Goal: Navigation & Orientation: Find specific page/section

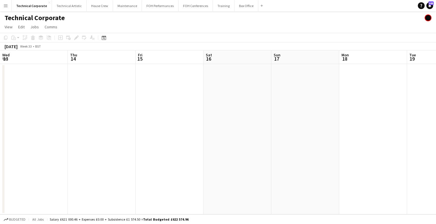
drag, startPoint x: 246, startPoint y: 115, endPoint x: 242, endPoint y: 97, distance: 18.4
click at [100, 115] on app-calendar-viewport "Mon 11 Tue 12 Wed 13 Thu 14 Fri 15 Sat 16 Sun 17 Mon 18 Tue 19 Wed 20 Thu 21 Fr…" at bounding box center [218, 132] width 436 height 164
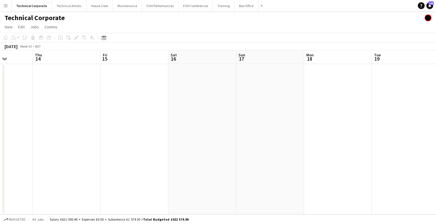
click at [131, 115] on app-calendar-viewport "Mon 11 Tue 12 Wed 13 Thu 14 Fri 15 Sat 16 Sun 17 Mon 18 Tue 19 Wed 20 Thu 21 Fr…" at bounding box center [218, 132] width 436 height 164
drag, startPoint x: 229, startPoint y: 119, endPoint x: 181, endPoint y: 122, distance: 48.0
click at [181, 122] on app-calendar-viewport "Wed 13 Thu 14 Fri 15 Sat 16 Sun 17 Mon 18 Tue 19 Wed 20 Thu 21 Fri 22 Sat 23 Su…" at bounding box center [218, 132] width 436 height 164
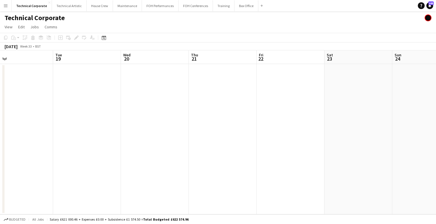
drag, startPoint x: 124, startPoint y: 122, endPoint x: 163, endPoint y: 110, distance: 40.8
click at [134, 118] on app-calendar-viewport "Sat 16 Sun 17 Mon 18 Tue 19 Wed 20 Thu 21 Fri 22 Sat 23 Sun 24 Mon 25 Tue 26 We…" at bounding box center [218, 132] width 436 height 164
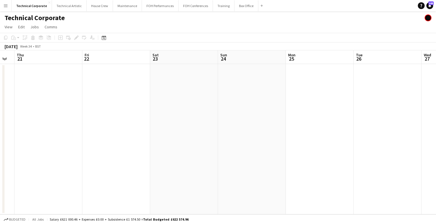
scroll to position [0, 193]
drag, startPoint x: 187, startPoint y: 119, endPoint x: 140, endPoint y: 122, distance: 47.5
click at [140, 122] on app-calendar-viewport "Mon 18 Tue 19 Wed 20 Thu 21 Fri 22 Sat 23 Sun 24 Mon 25 Tue 26 Wed 27 Thu 28 Fr…" at bounding box center [218, 132] width 436 height 164
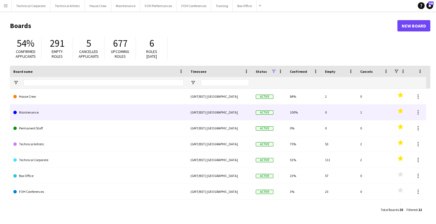
click at [66, 100] on link "House Crew" at bounding box center [98, 97] width 170 height 16
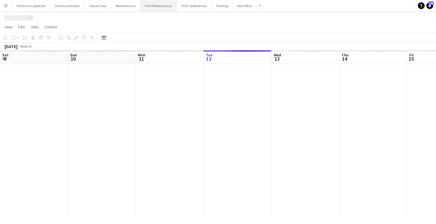
scroll to position [0, 136]
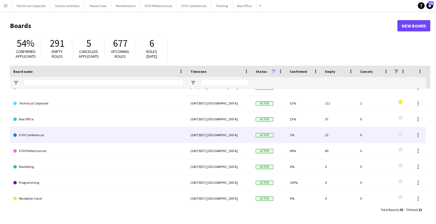
scroll to position [57, 0]
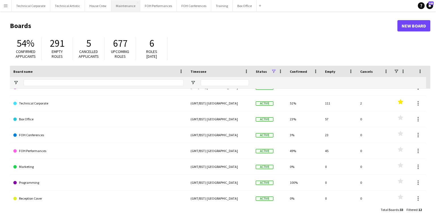
click at [123, 10] on button "Maintenance Close" at bounding box center [125, 5] width 29 height 11
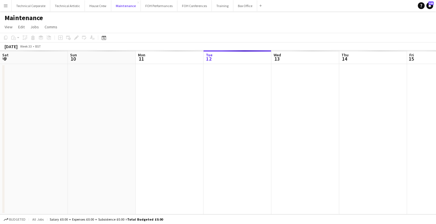
scroll to position [0, 136]
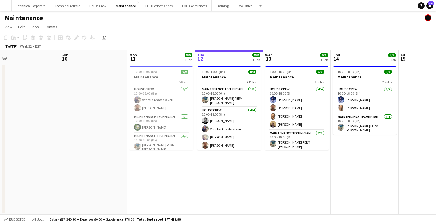
drag, startPoint x: 134, startPoint y: 165, endPoint x: 262, endPoint y: 158, distance: 127.8
click at [262, 158] on app-calendar-viewport "Thu 7 9/9 1 Job Fri 8 5/5 1 Job Sat 9 Sun 10 Mon 11 9/9 1 Job Tue 12 8/8 1 Job …" at bounding box center [218, 132] width 436 height 164
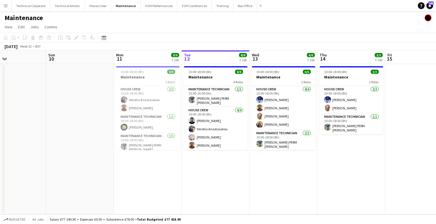
scroll to position [0, 172]
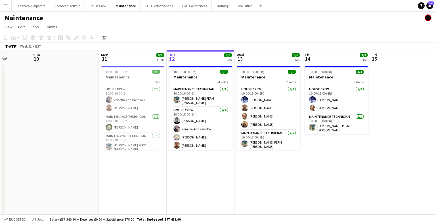
drag, startPoint x: 252, startPoint y: 165, endPoint x: 219, endPoint y: 165, distance: 32.3
click at [223, 169] on app-calendar-viewport "Thu 7 9/9 1 Job Fri 8 5/5 1 Job Sat 9 Sun 10 Mon 11 9/9 1 Job Tue 12 8/8 1 Job …" at bounding box center [218, 132] width 436 height 164
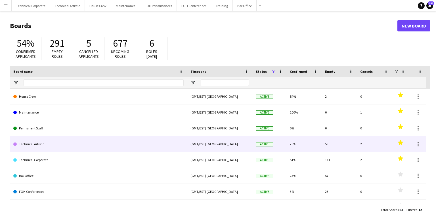
click at [47, 141] on link "Technical Artistic" at bounding box center [98, 144] width 170 height 16
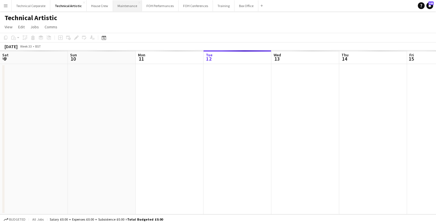
scroll to position [0, 136]
